Goal: Navigation & Orientation: Find specific page/section

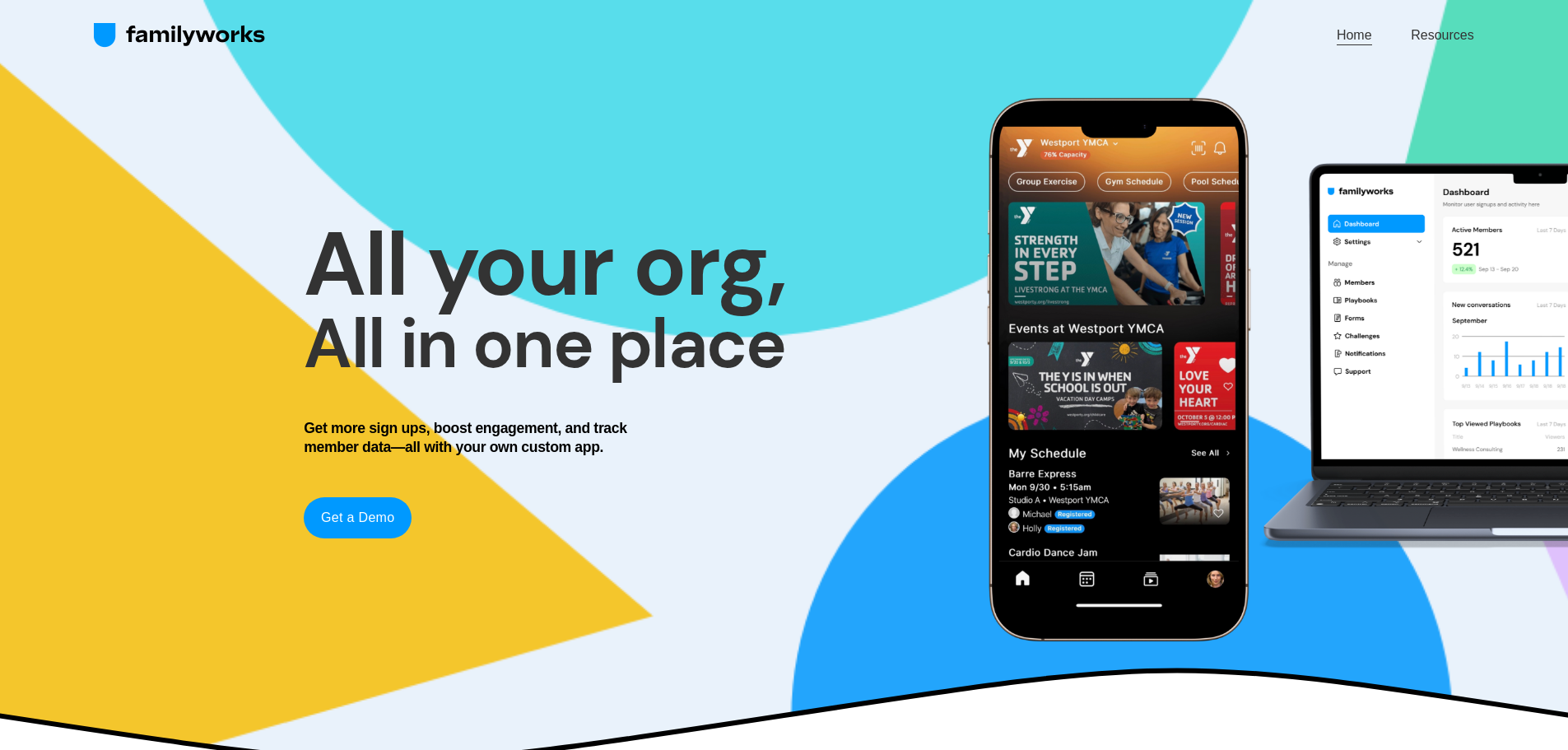
click at [1461, 34] on link "Resources" at bounding box center [1442, 35] width 62 height 22
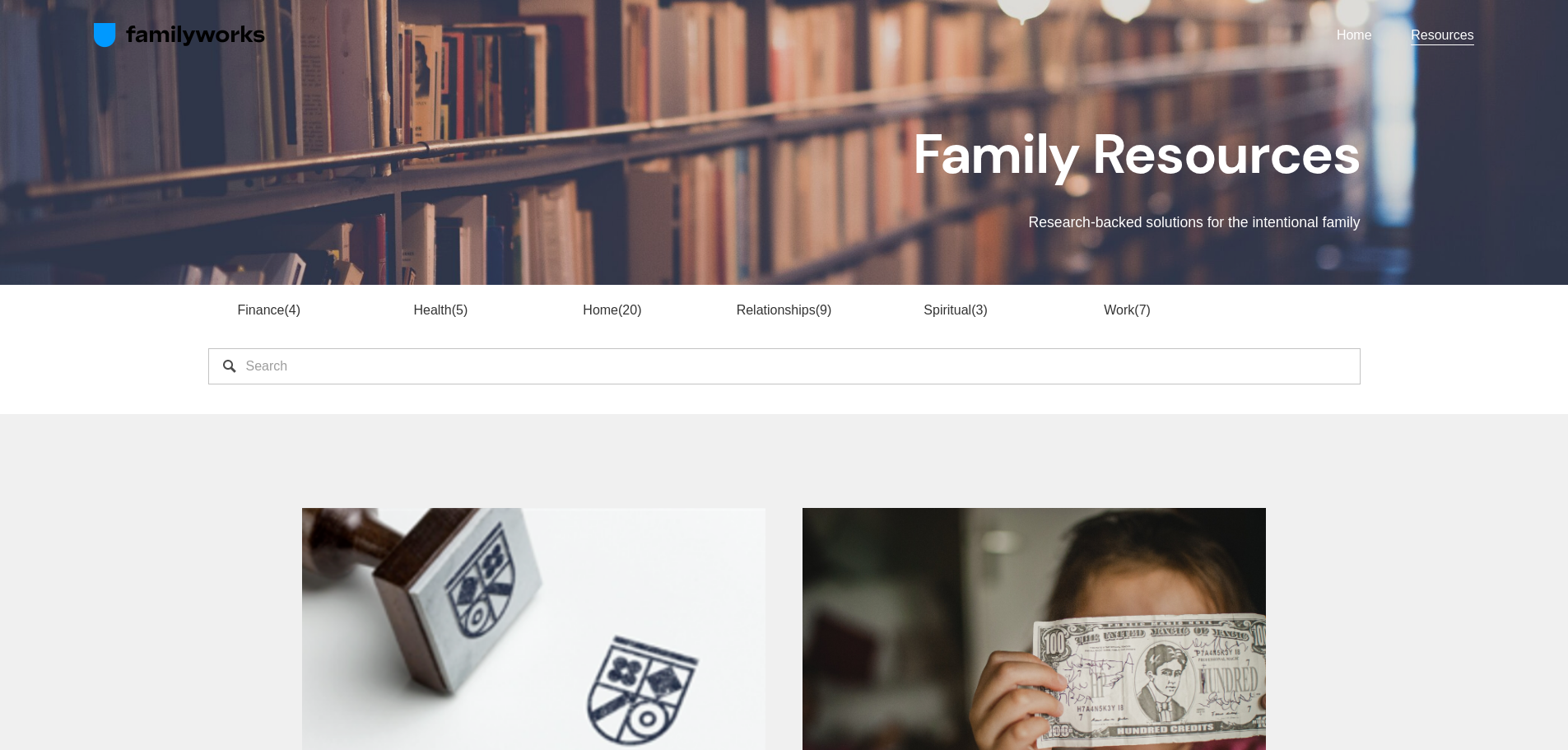
click at [129, 29] on img at bounding box center [179, 35] width 172 height 26
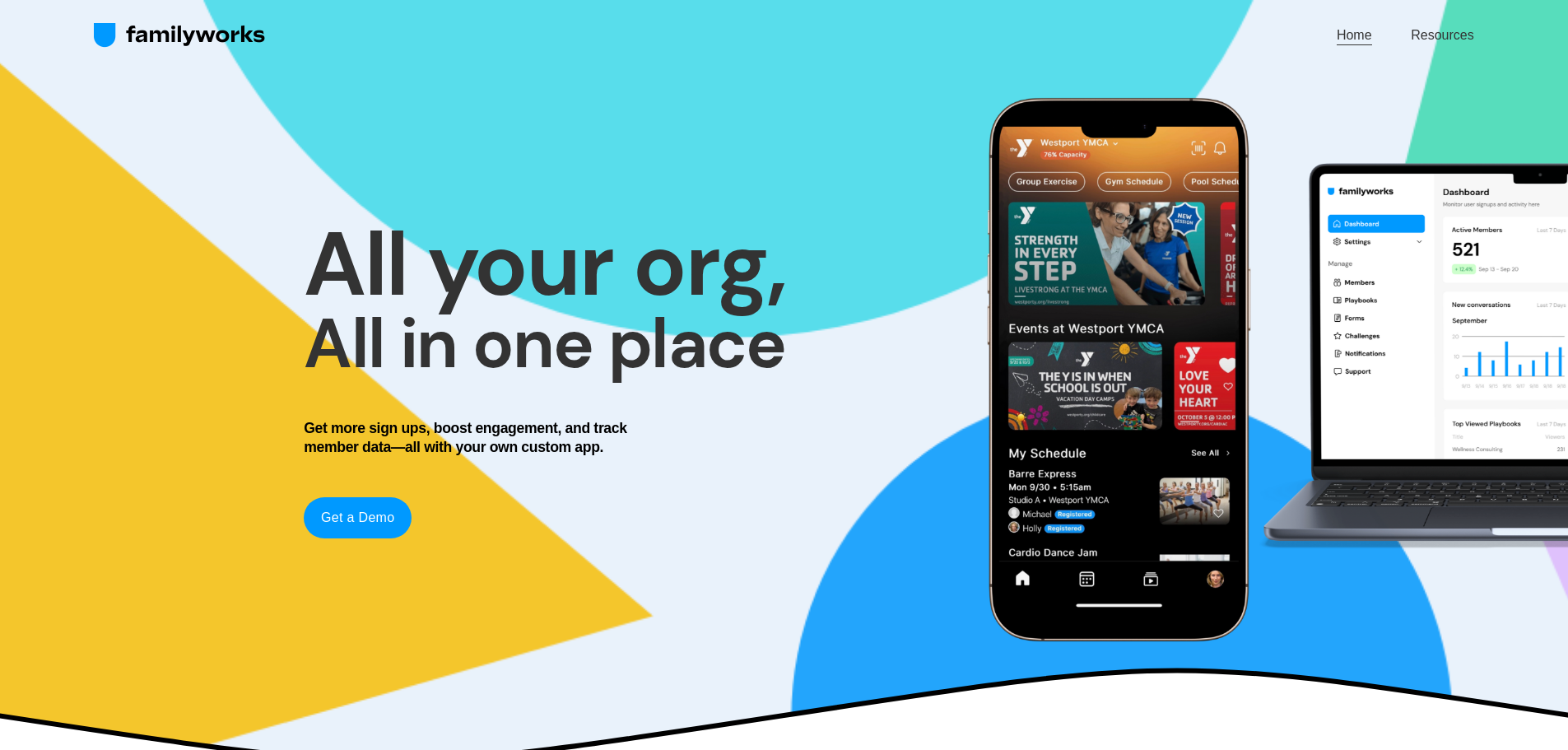
click at [135, 24] on img at bounding box center [179, 35] width 172 height 26
